Goal: Task Accomplishment & Management: Complete application form

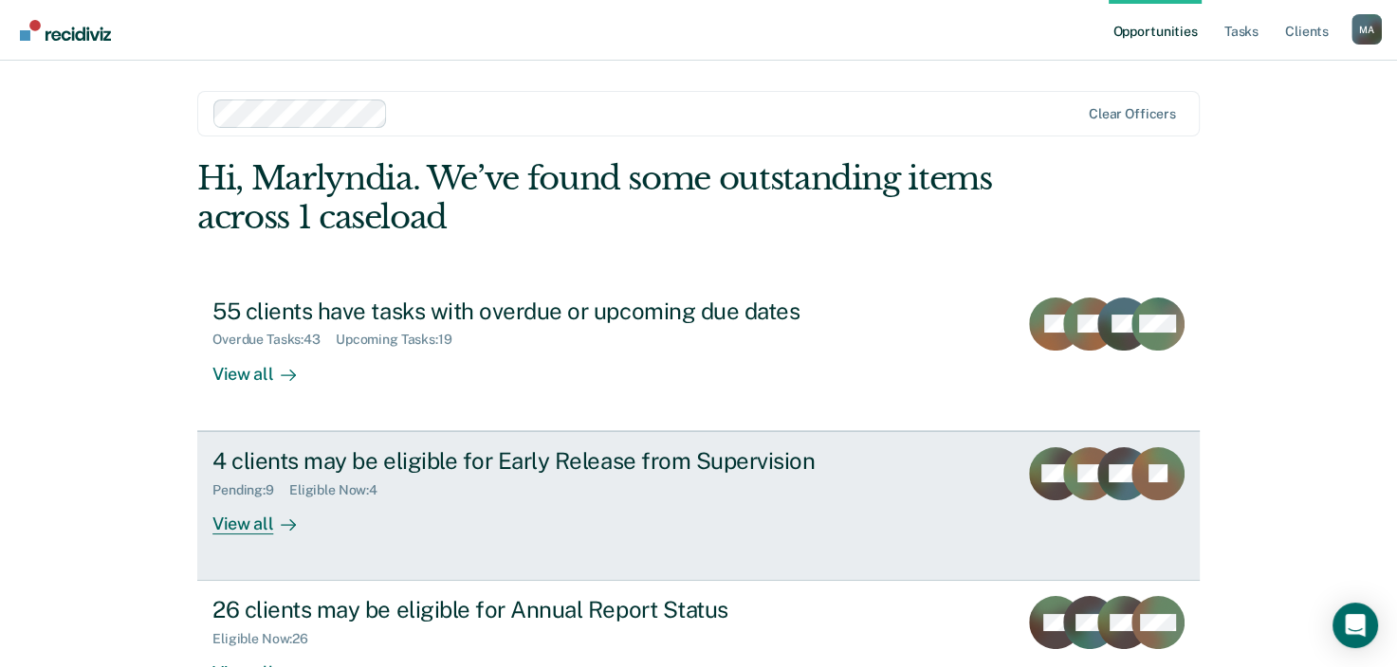
click at [264, 520] on div "View all" at bounding box center [265, 516] width 106 height 37
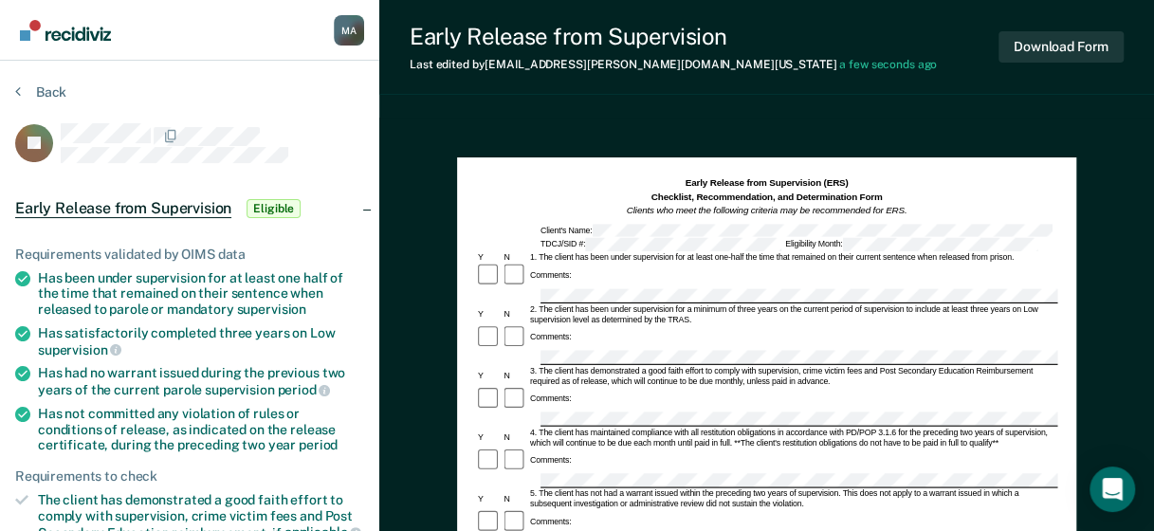
click at [631, 330] on div "Comments:" at bounding box center [765, 338] width 581 height 26
